Goal: Information Seeking & Learning: Learn about a topic

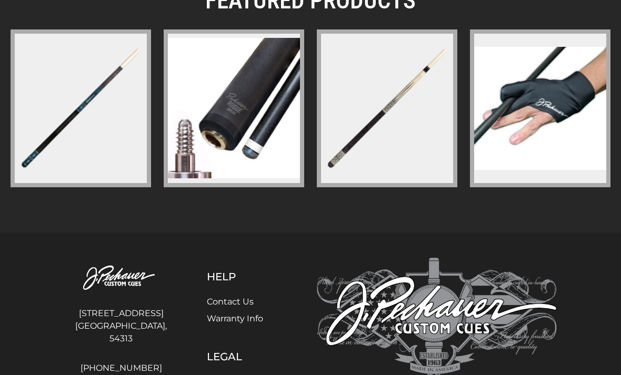
scroll to position [1686, 0]
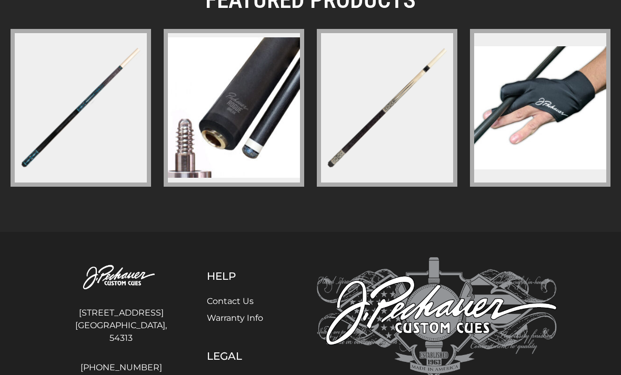
click at [84, 107] on img at bounding box center [81, 107] width 136 height 136
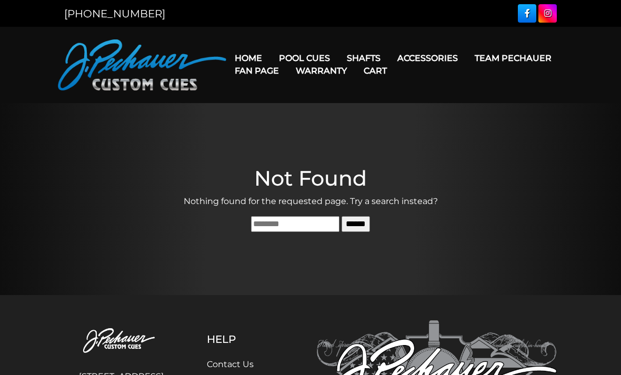
click at [447, 78] on link "Rogue 2 Carbon Fiber Shaft" at bounding box center [431, 73] width 182 height 15
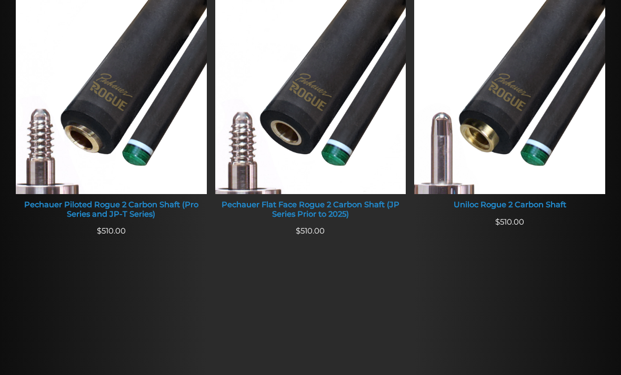
scroll to position [464, 0]
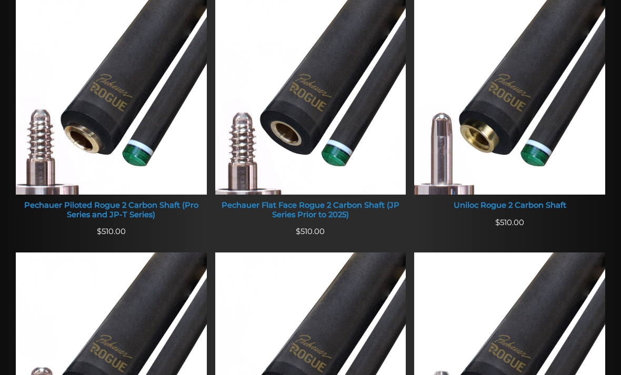
click at [323, 107] on img at bounding box center [310, 93] width 191 height 203
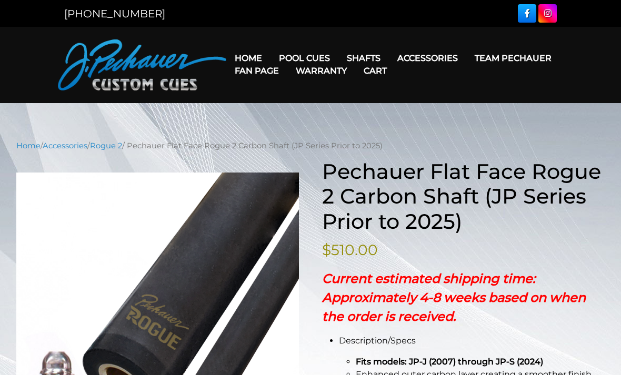
click at [355, 74] on link "Warranty" at bounding box center [321, 70] width 68 height 27
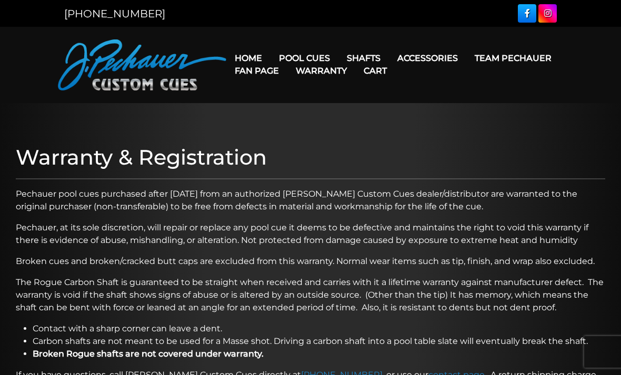
click at [287, 78] on link "Fan Page" at bounding box center [256, 70] width 61 height 27
click at [466, 72] on link "Team Pechauer" at bounding box center [513, 58] width 94 height 27
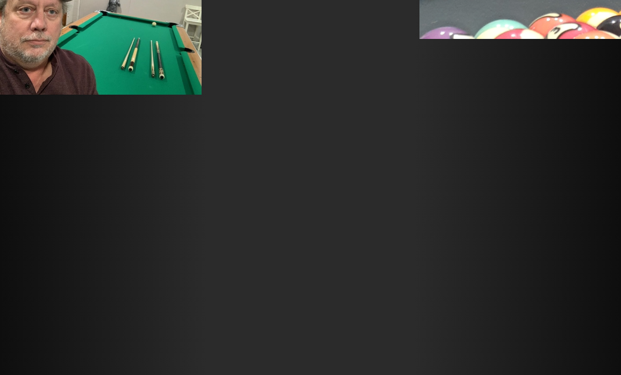
scroll to position [9813, 0]
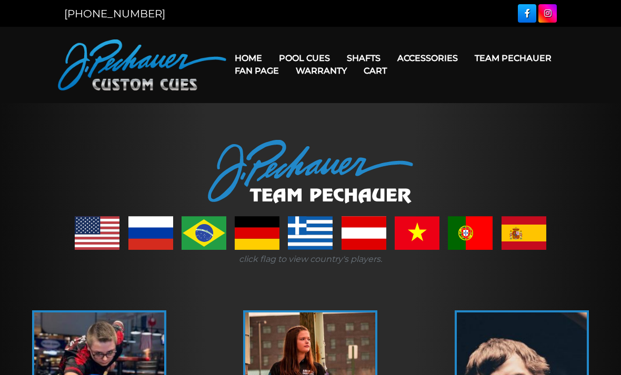
click at [264, 238] on link at bounding box center [257, 233] width 45 height 34
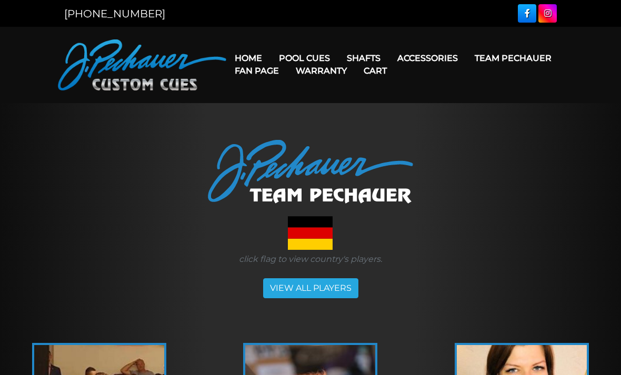
click at [340, 282] on link "VIEW ALL PLAYERS" at bounding box center [310, 288] width 95 height 20
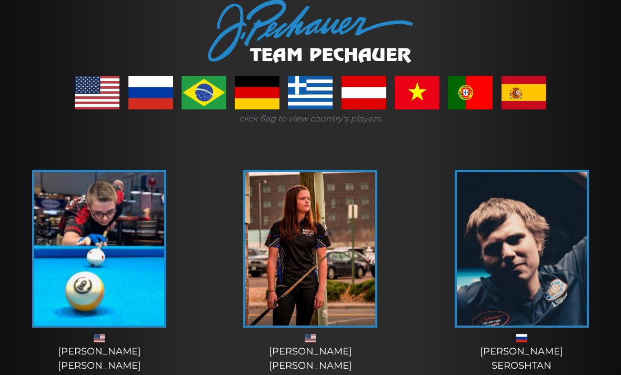
scroll to position [139, 0]
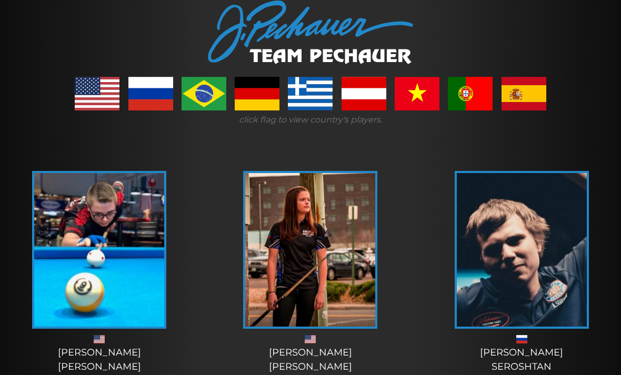
click at [532, 92] on link at bounding box center [524, 94] width 45 height 34
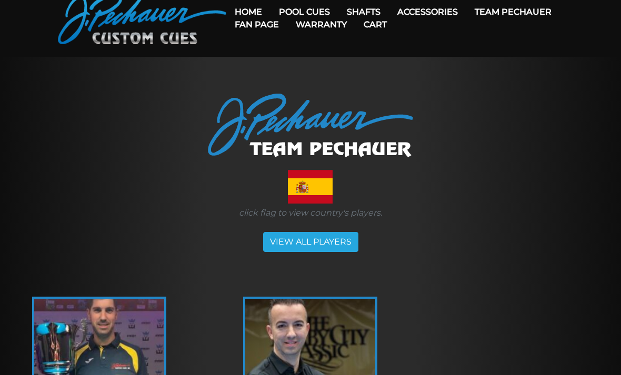
scroll to position [48, 0]
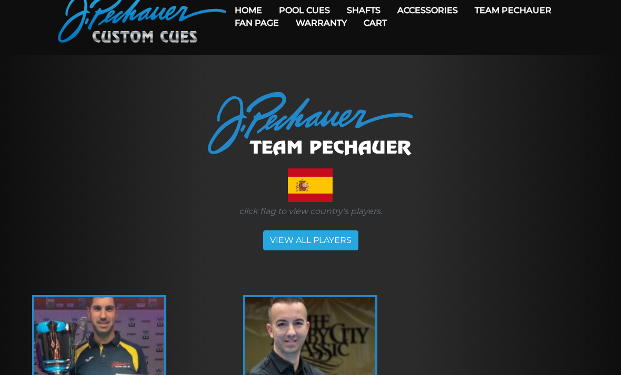
click at [341, 245] on link "VIEW ALL PLAYERS" at bounding box center [310, 241] width 95 height 20
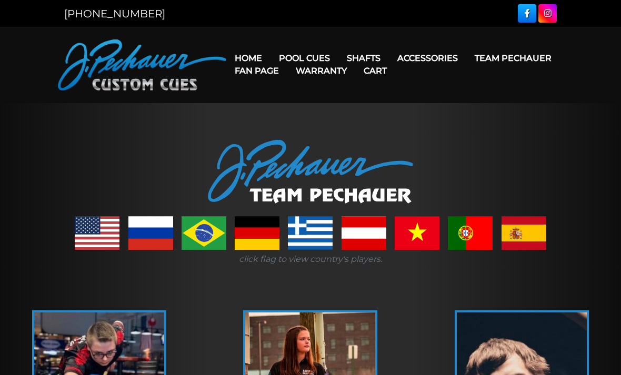
click at [371, 233] on link at bounding box center [364, 233] width 45 height 34
